Goal: Task Accomplishment & Management: Manage account settings

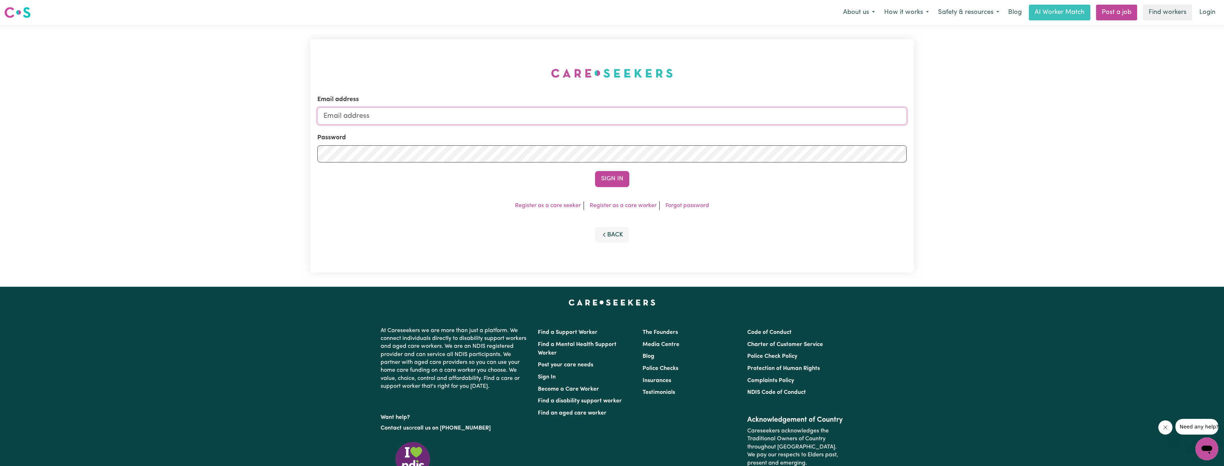
click at [632, 123] on input "Email address" at bounding box center [611, 116] width 589 height 17
drag, startPoint x: 361, startPoint y: 114, endPoint x: 586, endPoint y: 131, distance: 226.2
click at [587, 131] on form "Email address [EMAIL_ADDRESS][PERSON_NAME][DOMAIN_NAME] Password Sign In" at bounding box center [611, 141] width 589 height 92
type input "[EMAIL_ADDRESS][DOMAIN_NAME]"
click at [615, 178] on button "Sign In" at bounding box center [612, 179] width 34 height 16
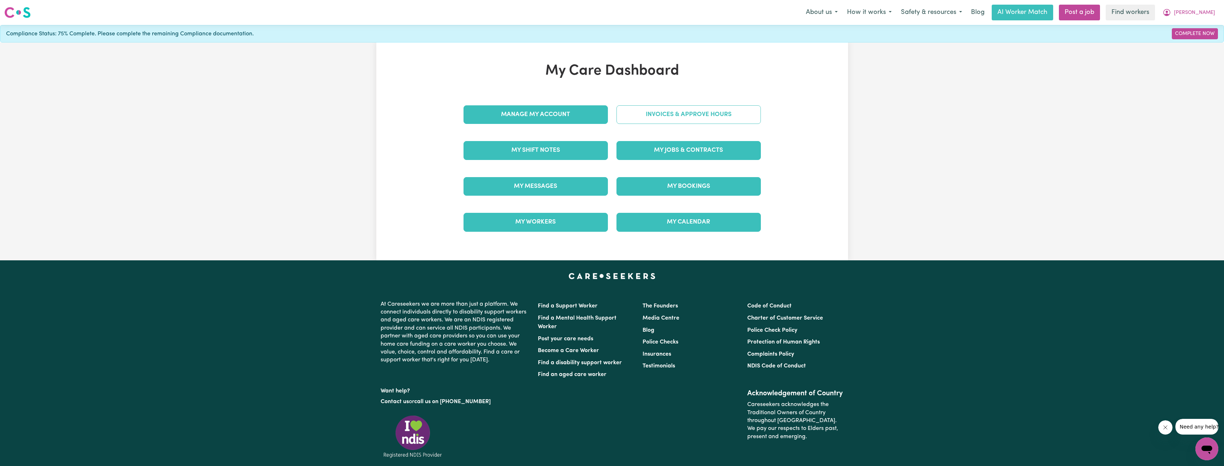
click at [673, 109] on link "Invoices & Approve Hours" at bounding box center [688, 114] width 144 height 19
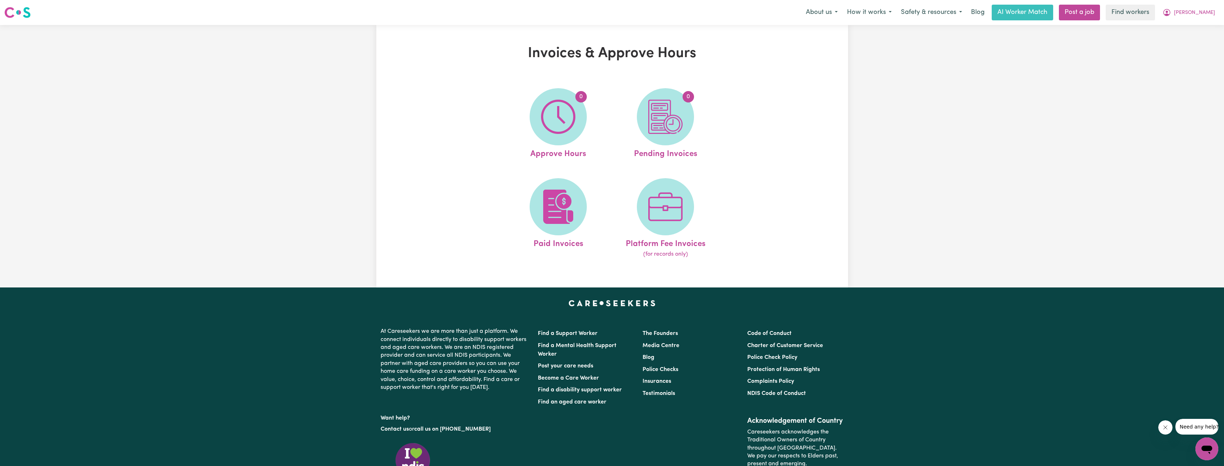
click at [576, 176] on ul "0 Approve Hours 0 Pending Invoices Paid Invoices Platform Fee Invoices (for rec…" at bounding box center [612, 173] width 214 height 188
click at [566, 202] on img at bounding box center [558, 207] width 34 height 34
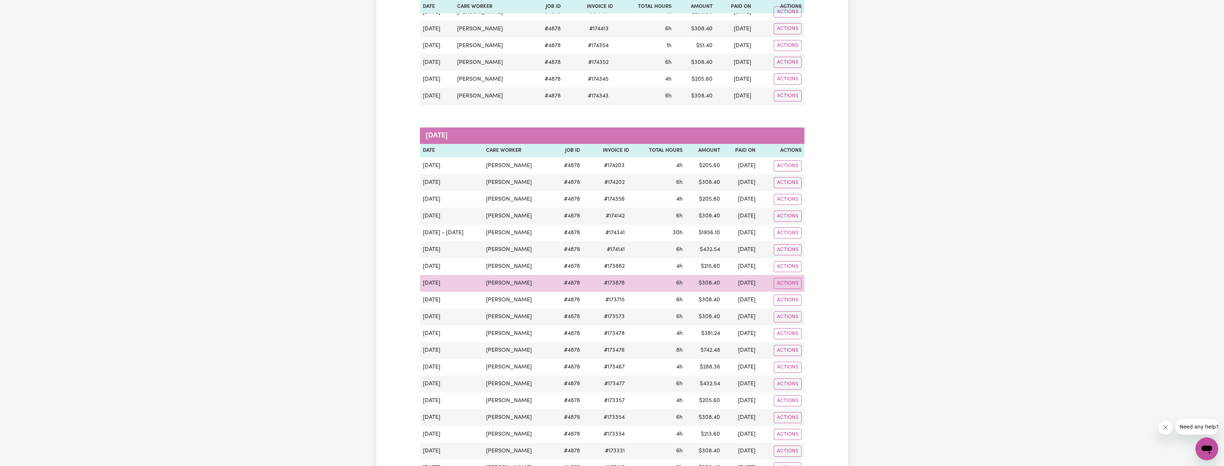
scroll to position [214, 0]
